Goal: Navigation & Orientation: Find specific page/section

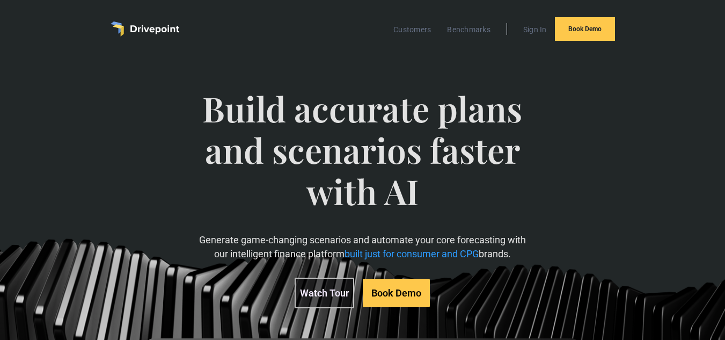
click at [151, 30] on img "home" at bounding box center [145, 28] width 69 height 15
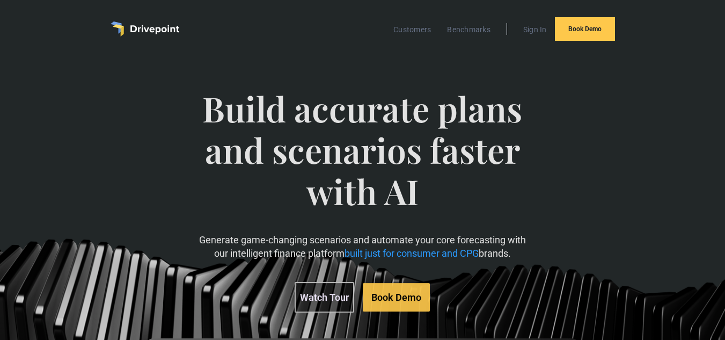
scroll to position [1, 0]
